Goal: Task Accomplishment & Management: Use online tool/utility

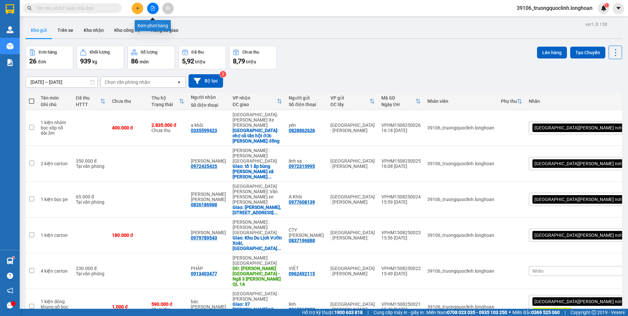
click at [155, 7] on icon "file-add" at bounding box center [152, 8] width 5 height 5
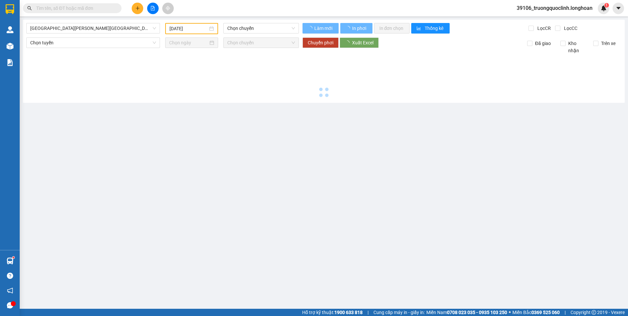
type input "[DATE]"
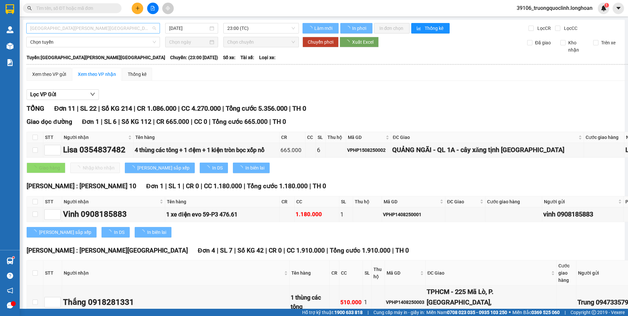
click at [135, 32] on span "[GEOGRAPHIC_DATA][PERSON_NAME][GEOGRAPHIC_DATA]" at bounding box center [93, 28] width 126 height 10
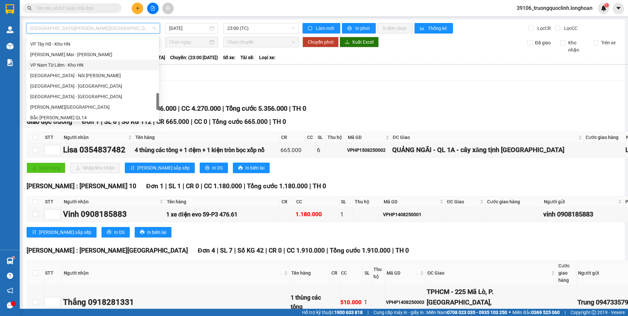
scroll to position [332, 0]
click at [66, 54] on div "VP Hai Bà Trưng - Kho HN" at bounding box center [92, 55] width 125 height 7
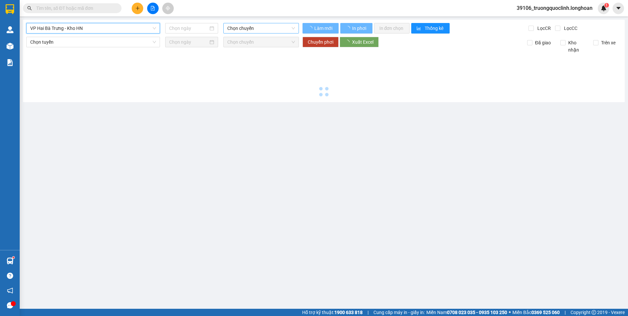
type input "[DATE]"
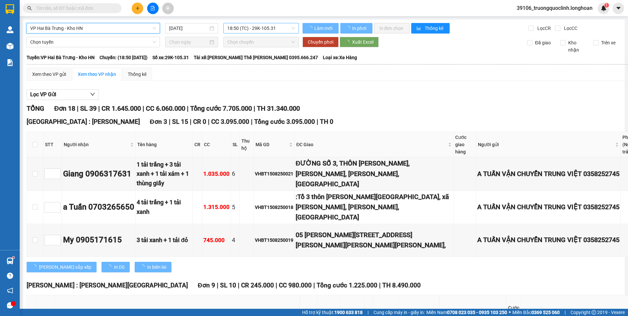
click at [260, 26] on span "18:50 (TC) - 29K-105.31" at bounding box center [261, 28] width 68 height 10
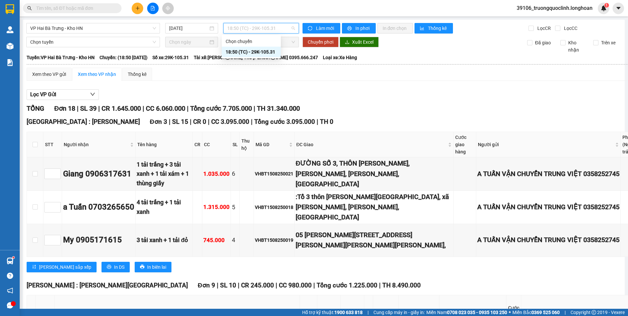
click at [256, 50] on div "18:50 (TC) - 29K-105.31" at bounding box center [251, 51] width 51 height 7
click at [541, 10] on span "39106_truongquoclinh.longhoan" at bounding box center [554, 8] width 86 height 8
click at [545, 19] on span "Đăng xuất" at bounding box center [557, 20] width 74 height 7
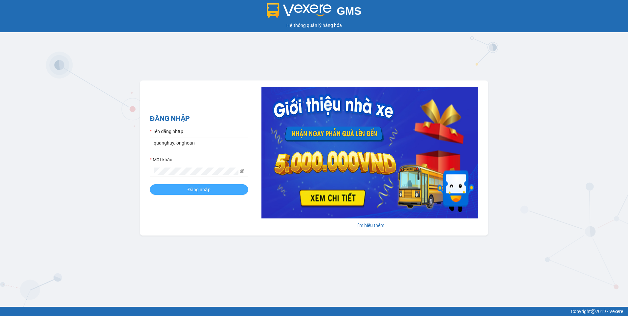
click at [211, 189] on button "Đăng nhập" at bounding box center [199, 189] width 99 height 11
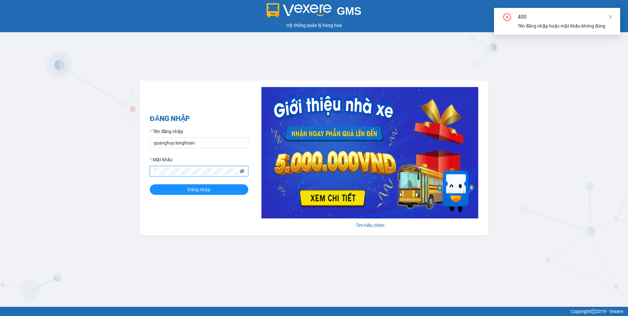
click at [241, 170] on icon "eye-invisible" at bounding box center [242, 171] width 5 height 5
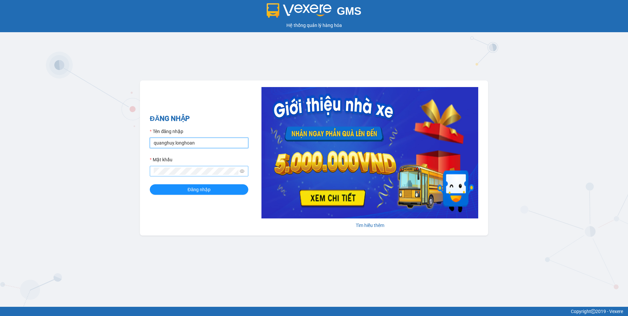
click at [198, 142] on input "quanghuy.longhoan" at bounding box center [199, 143] width 99 height 11
type input "truongquoclinh.longhoan"
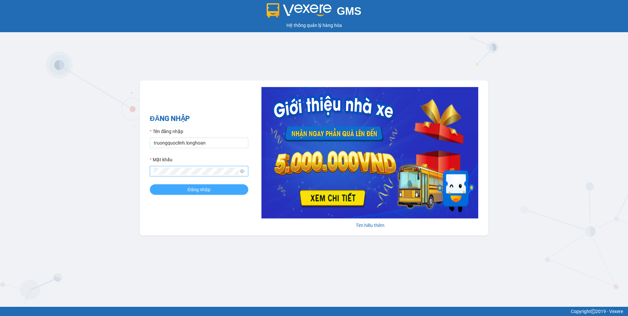
click at [186, 190] on button "Đăng nhập" at bounding box center [199, 189] width 99 height 11
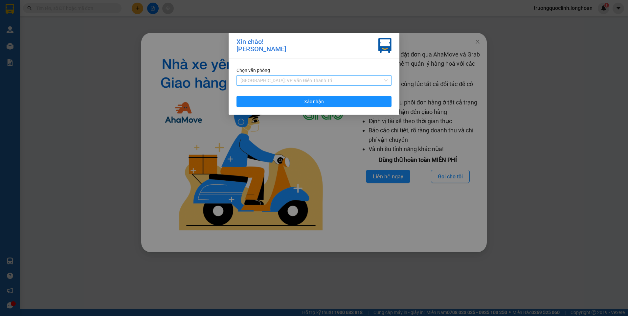
click at [290, 83] on span "[GEOGRAPHIC_DATA]: VP Văn Điển Thanh Trì" at bounding box center [313, 81] width 147 height 10
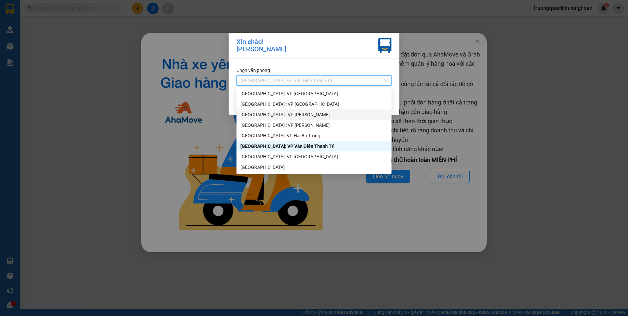
click at [287, 113] on div "[GEOGRAPHIC_DATA] : VP [PERSON_NAME]" at bounding box center [313, 114] width 147 height 7
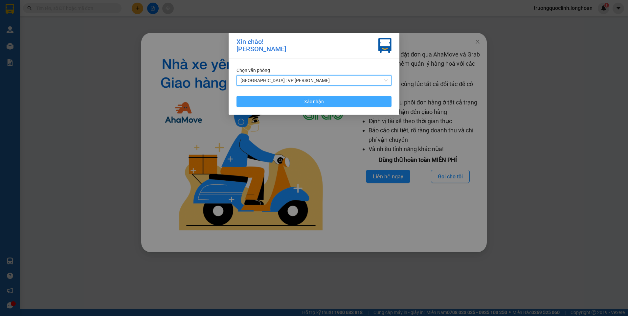
click at [303, 101] on button "Xác nhận" at bounding box center [313, 101] width 155 height 11
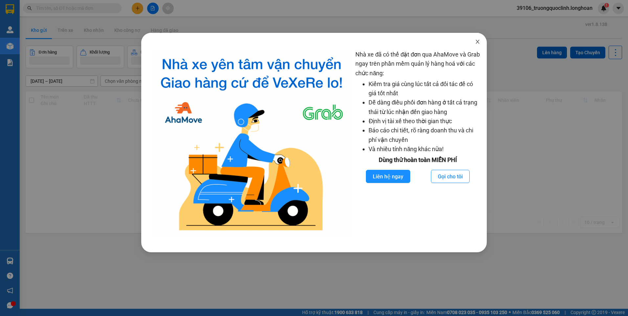
click at [477, 41] on icon "close" at bounding box center [478, 42] width 4 height 4
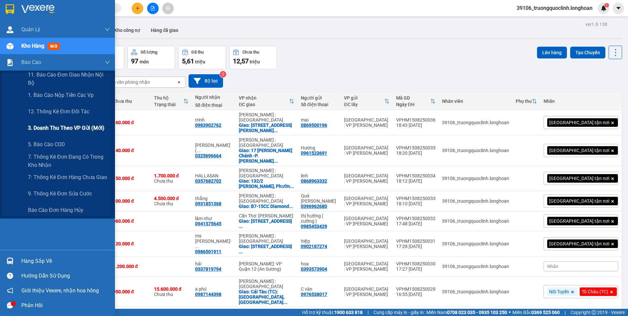
click at [67, 126] on span "3. Doanh Thu theo VP Gửi (mới)" at bounding box center [66, 128] width 77 height 8
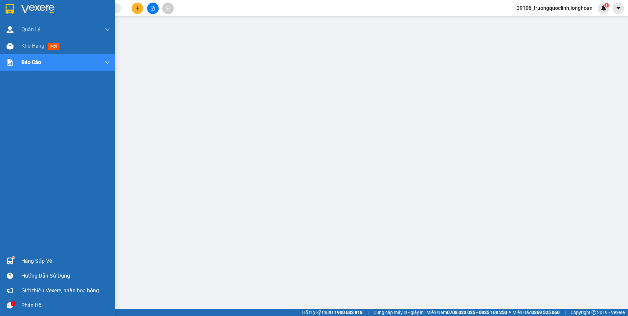
click at [12, 6] on img at bounding box center [10, 9] width 9 height 10
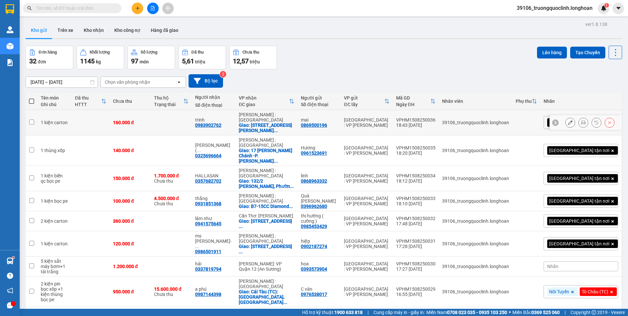
scroll to position [86, 0]
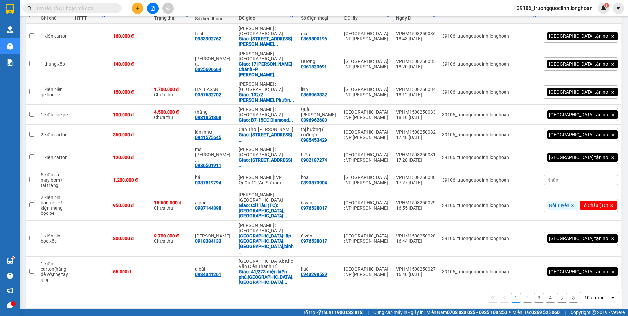
click at [589, 294] on div "10 / trang" at bounding box center [594, 297] width 20 height 7
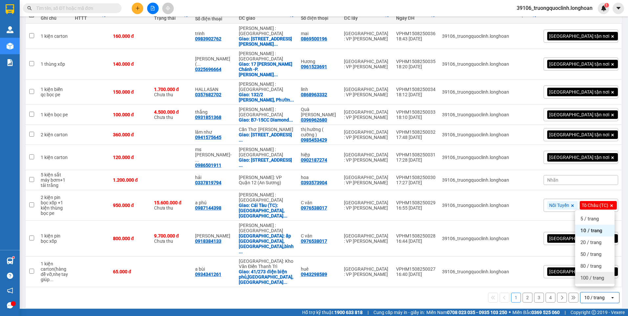
click at [588, 281] on div "100 / trang" at bounding box center [594, 278] width 39 height 12
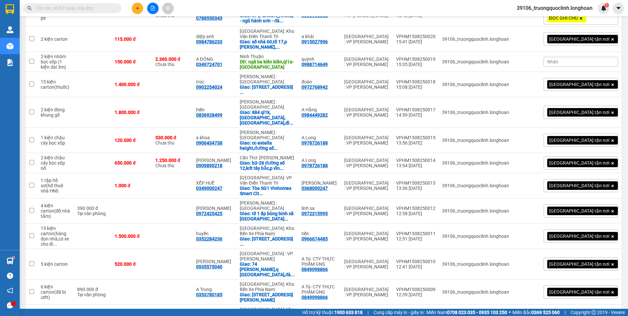
scroll to position [645, 0]
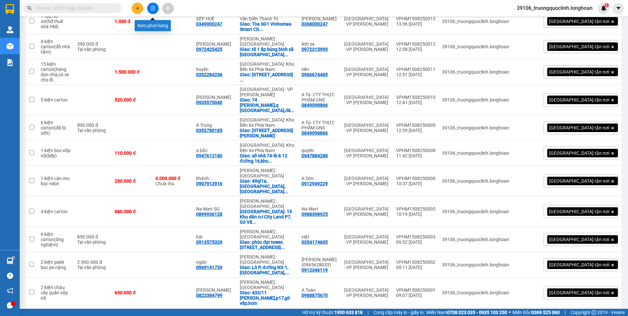
click at [152, 11] on button at bounding box center [152, 8] width 11 height 11
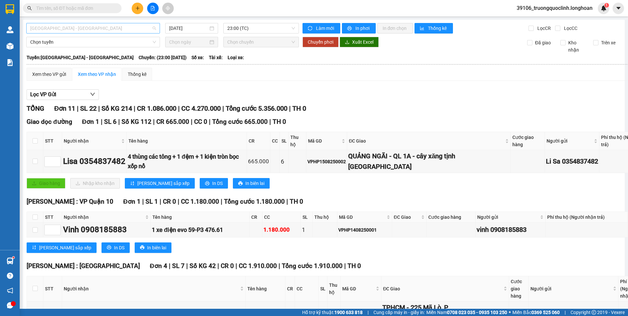
drag, startPoint x: 122, startPoint y: 30, endPoint x: 119, endPoint y: 33, distance: 4.2
click at [121, 30] on span "[GEOGRAPHIC_DATA] - [GEOGRAPHIC_DATA]" at bounding box center [93, 28] width 126 height 10
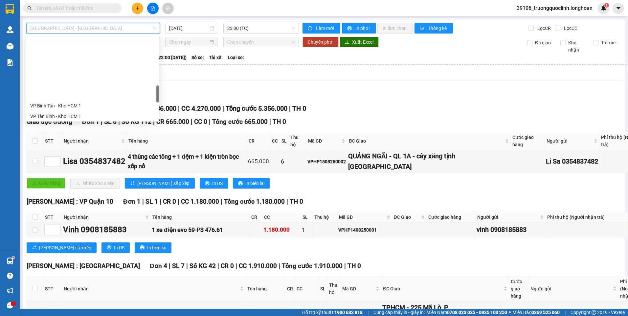
scroll to position [328, 0]
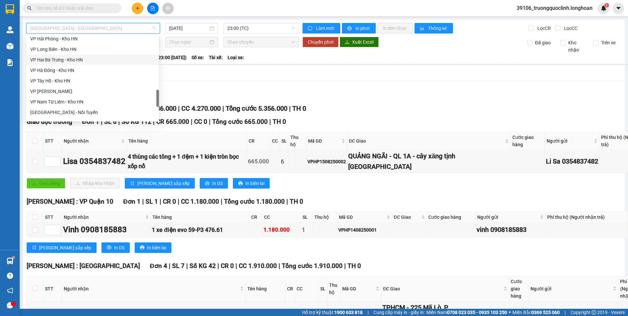
click at [68, 60] on div "VP Hai Bà Trưng - Kho HN" at bounding box center [92, 59] width 125 height 7
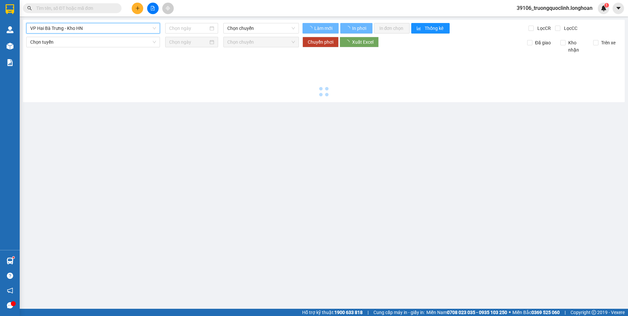
type input "[DATE]"
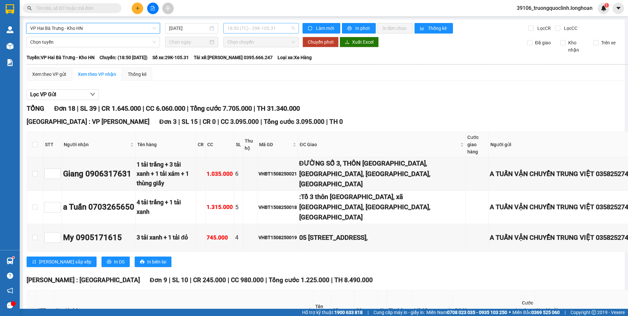
click at [241, 25] on span "18:50 (TC) - 29K-105.31" at bounding box center [261, 28] width 68 height 10
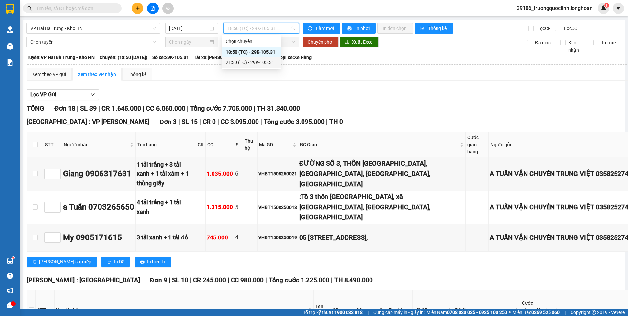
click at [244, 63] on div "21:30 (TC) - 29K-105.31" at bounding box center [251, 62] width 51 height 7
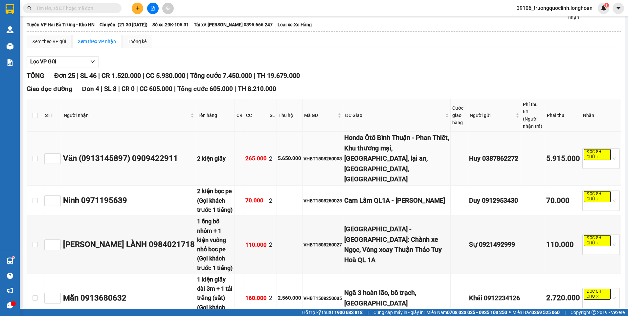
scroll to position [66, 0]
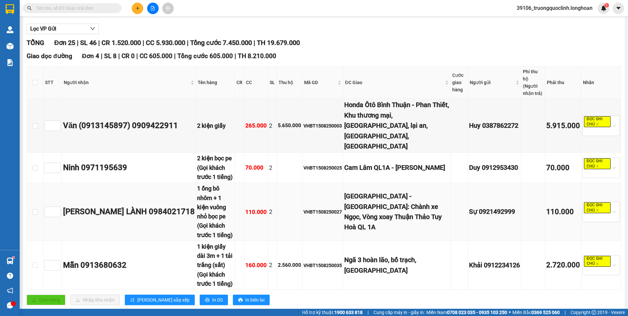
click at [334, 208] on div "VHBT1508250027" at bounding box center [322, 211] width 38 height 7
copy div "VHBT1508250027"
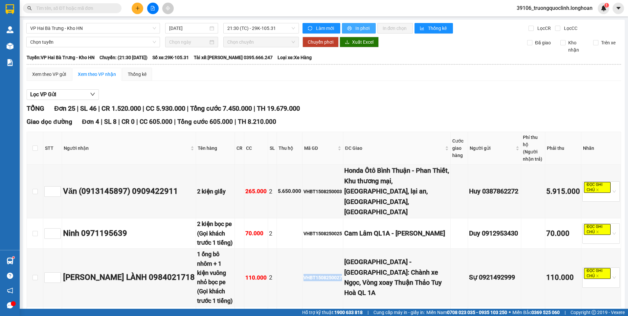
click at [362, 25] on span "In phơi" at bounding box center [362, 28] width 15 height 7
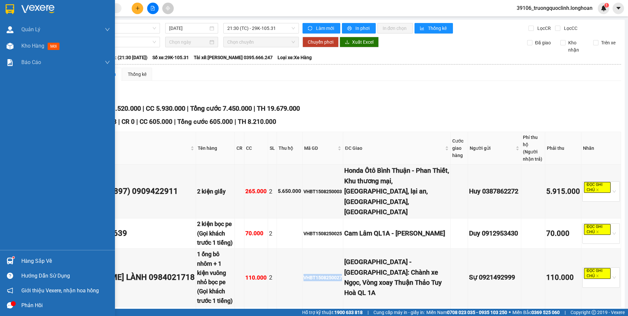
click at [11, 7] on img at bounding box center [10, 9] width 9 height 10
